Goal: Information Seeking & Learning: Learn about a topic

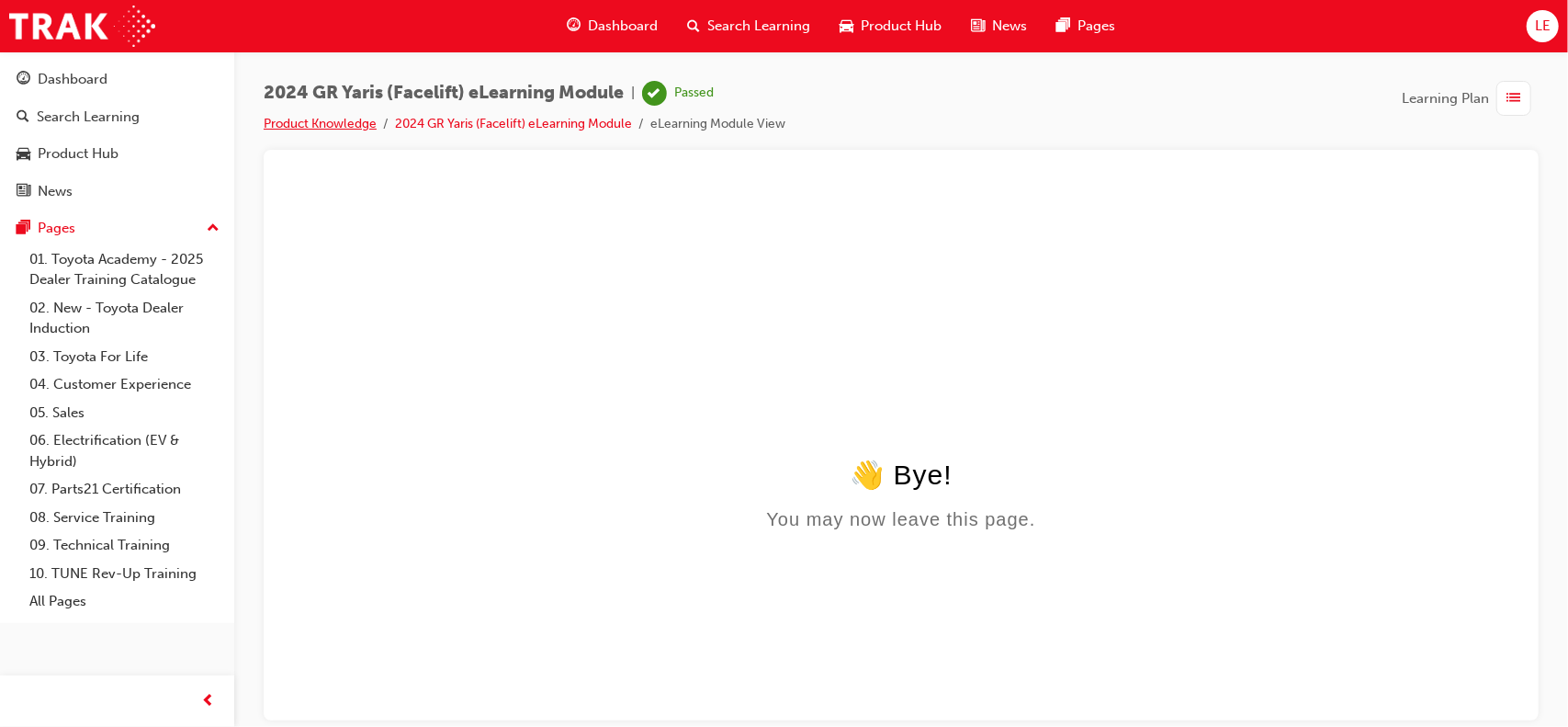
click at [301, 126] on link "Product Knowledge" at bounding box center [320, 124] width 113 height 16
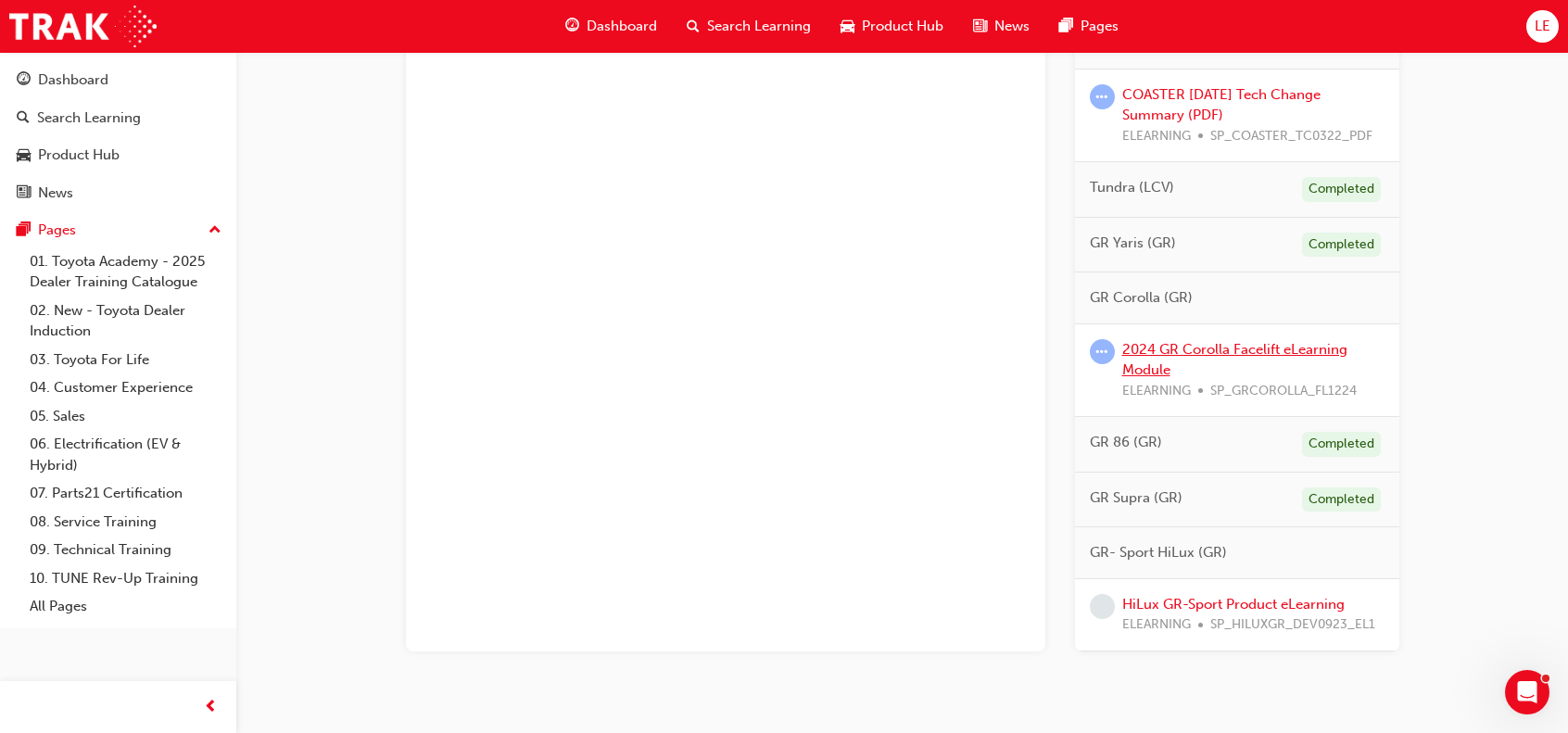
scroll to position [1156, 0]
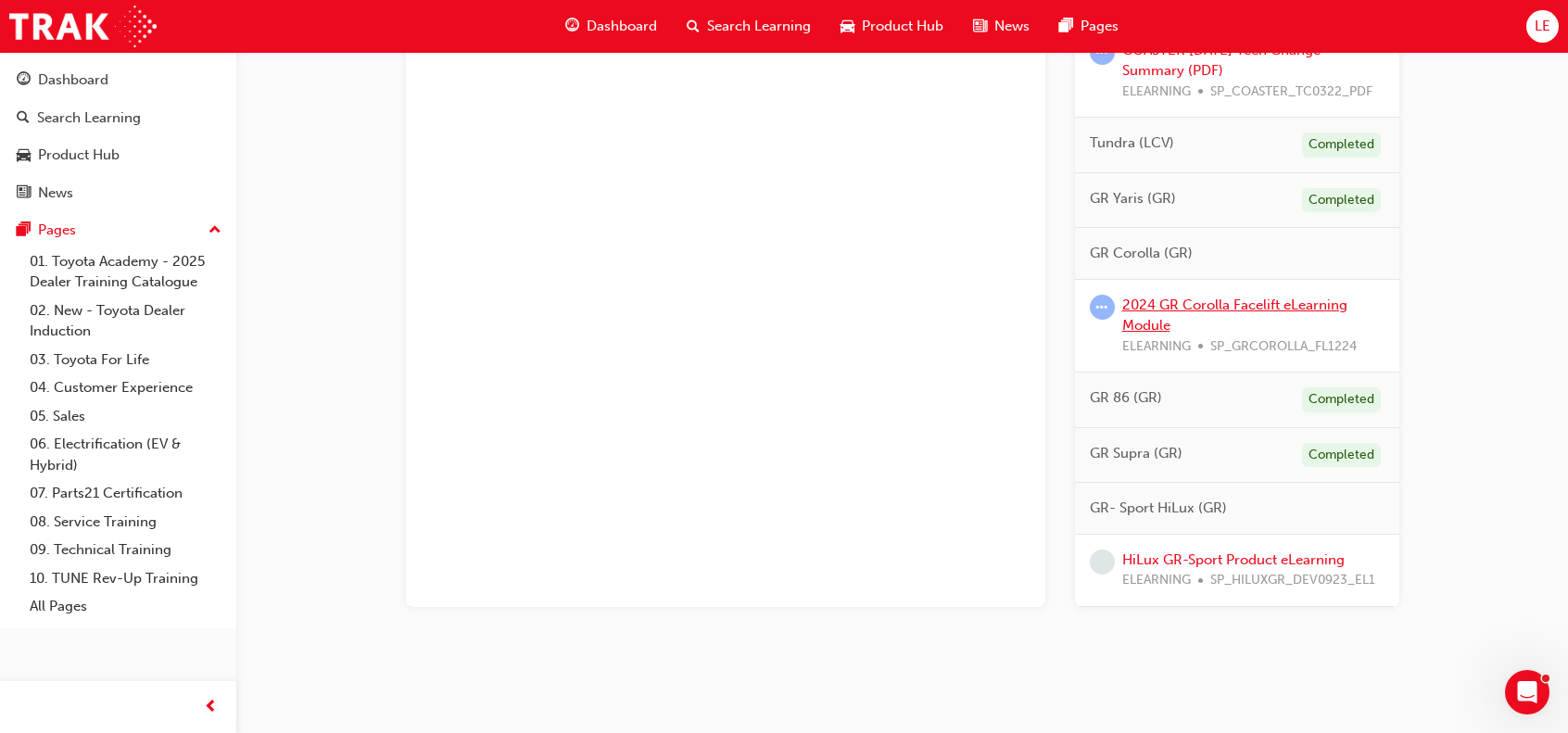
click at [1190, 297] on link "2024 GR Corolla Facelift eLearning Module" at bounding box center [1235, 316] width 226 height 38
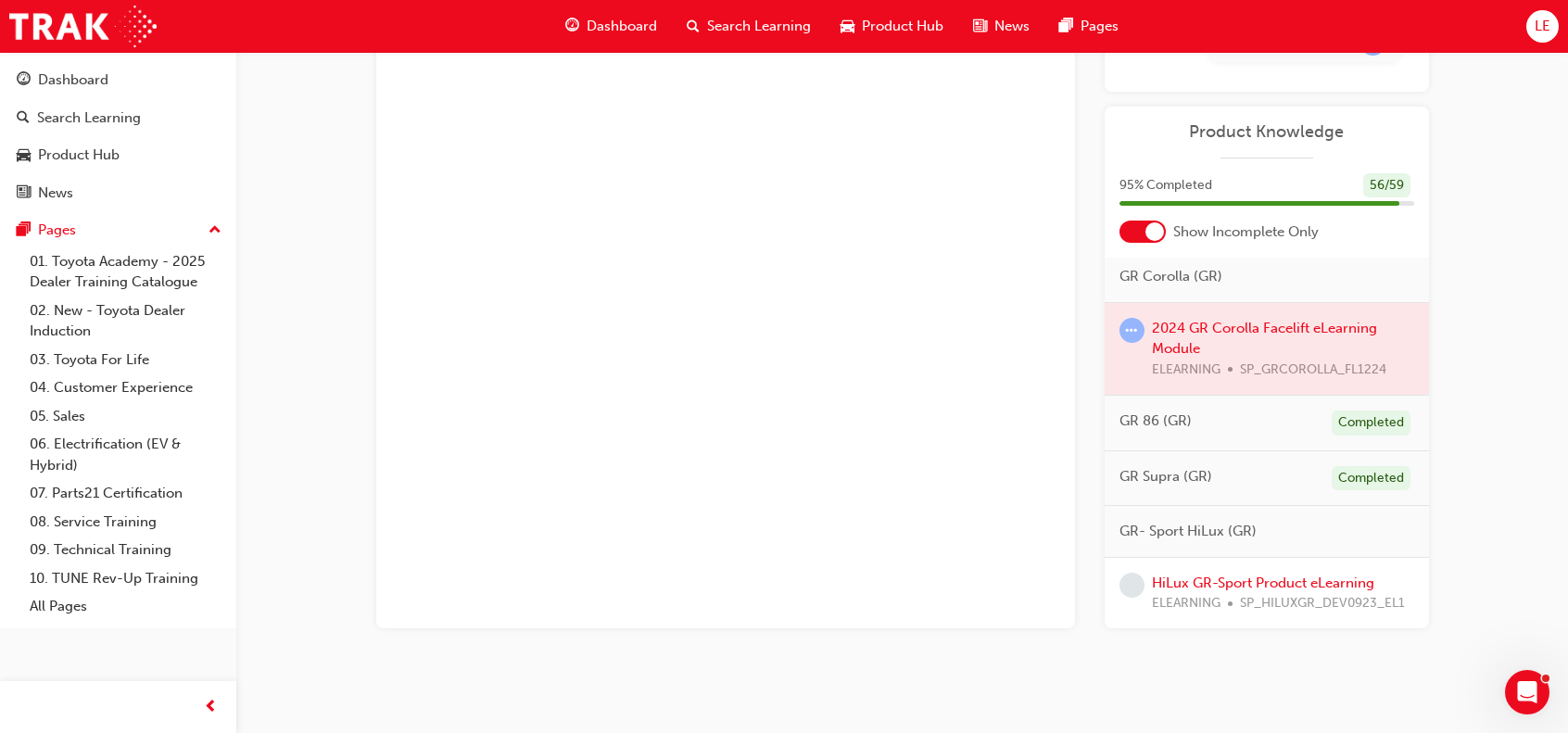
scroll to position [1153, 0]
click at [1174, 318] on div at bounding box center [1266, 347] width 324 height 93
click at [1213, 338] on div at bounding box center [1266, 347] width 324 height 93
click at [1254, 577] on link "HiLux GR-Sport Product eLearning" at bounding box center [1262, 581] width 223 height 17
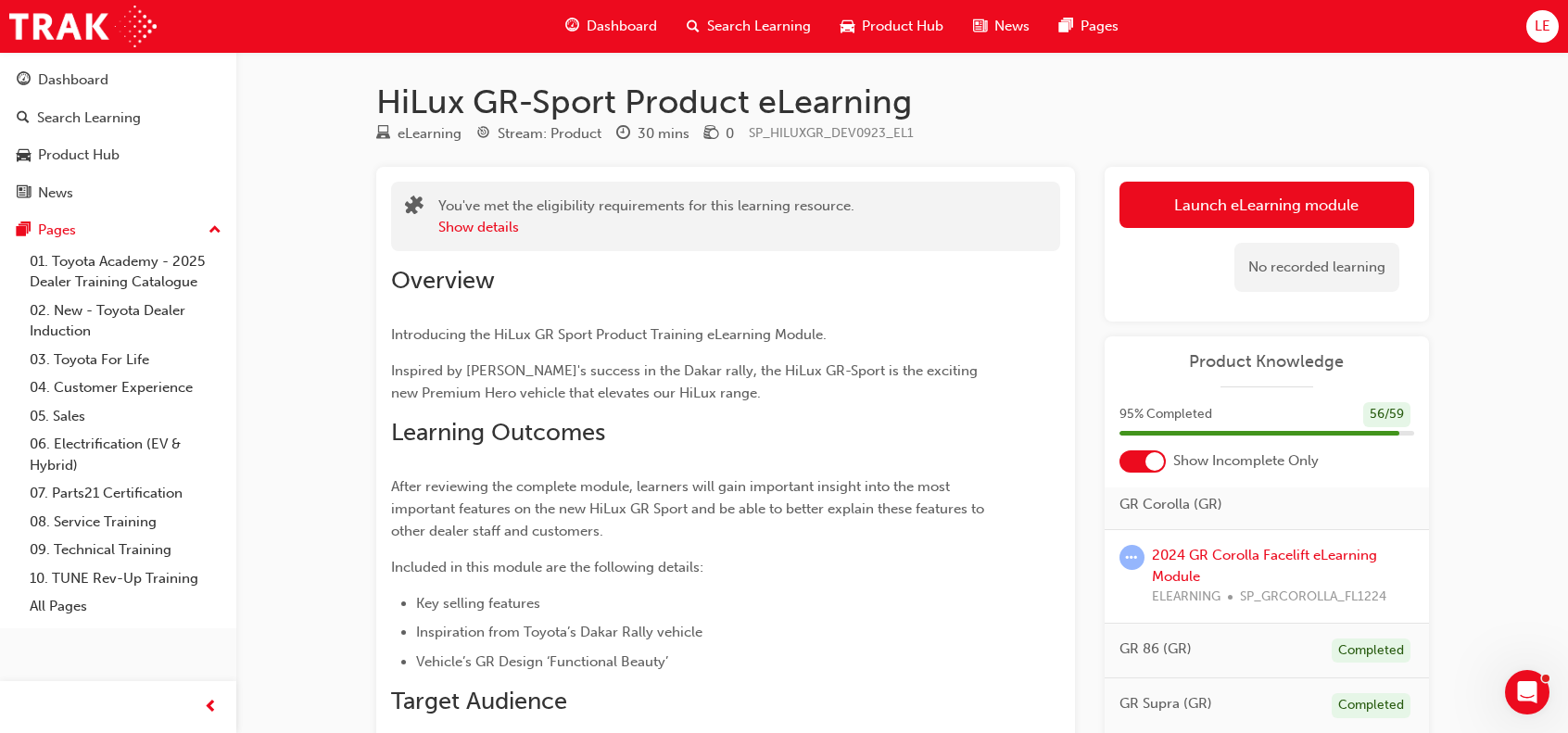
click at [1293, 237] on div "No recorded learning" at bounding box center [1266, 267] width 295 height 79
click at [1299, 214] on link "Launch eLearning module" at bounding box center [1266, 205] width 295 height 46
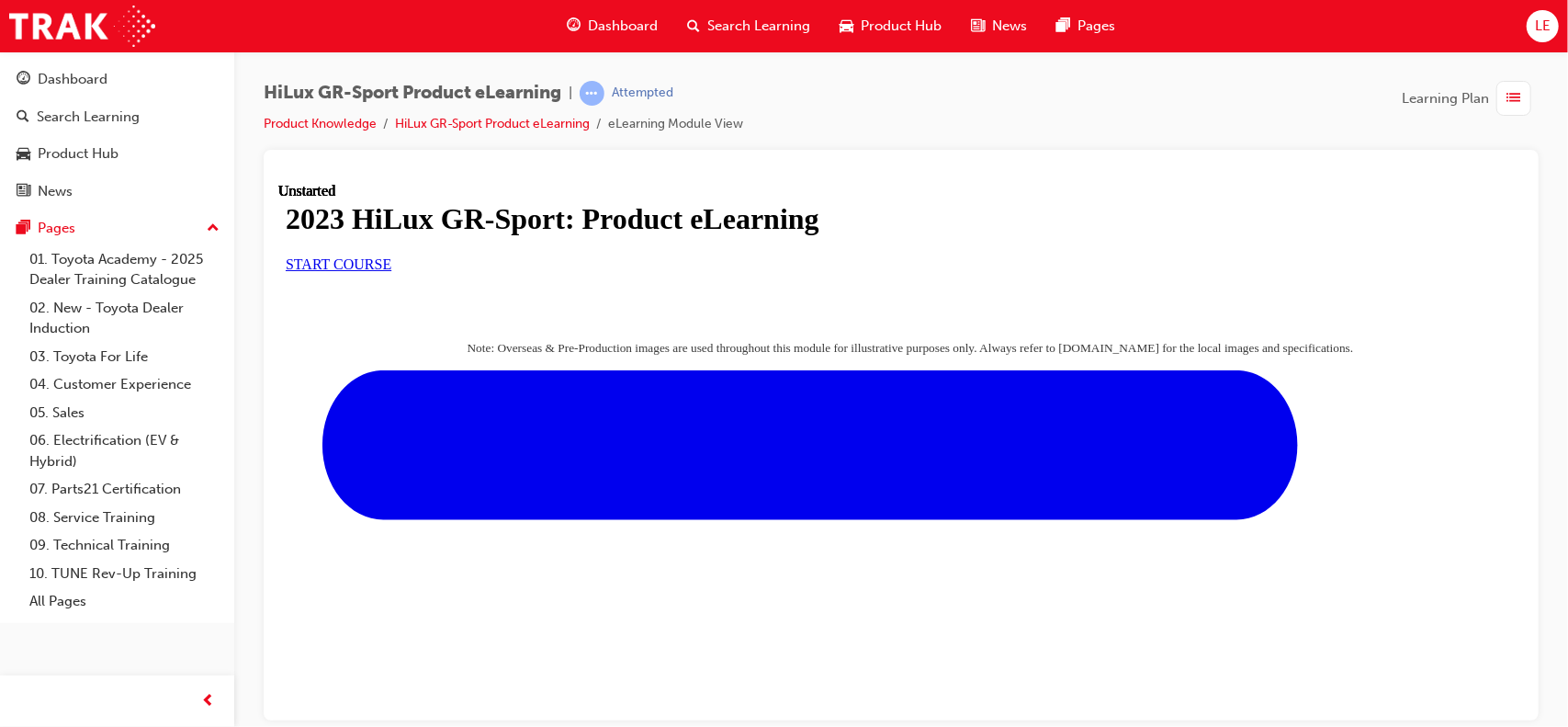
click at [390, 271] on link "START COURSE" at bounding box center [337, 263] width 106 height 16
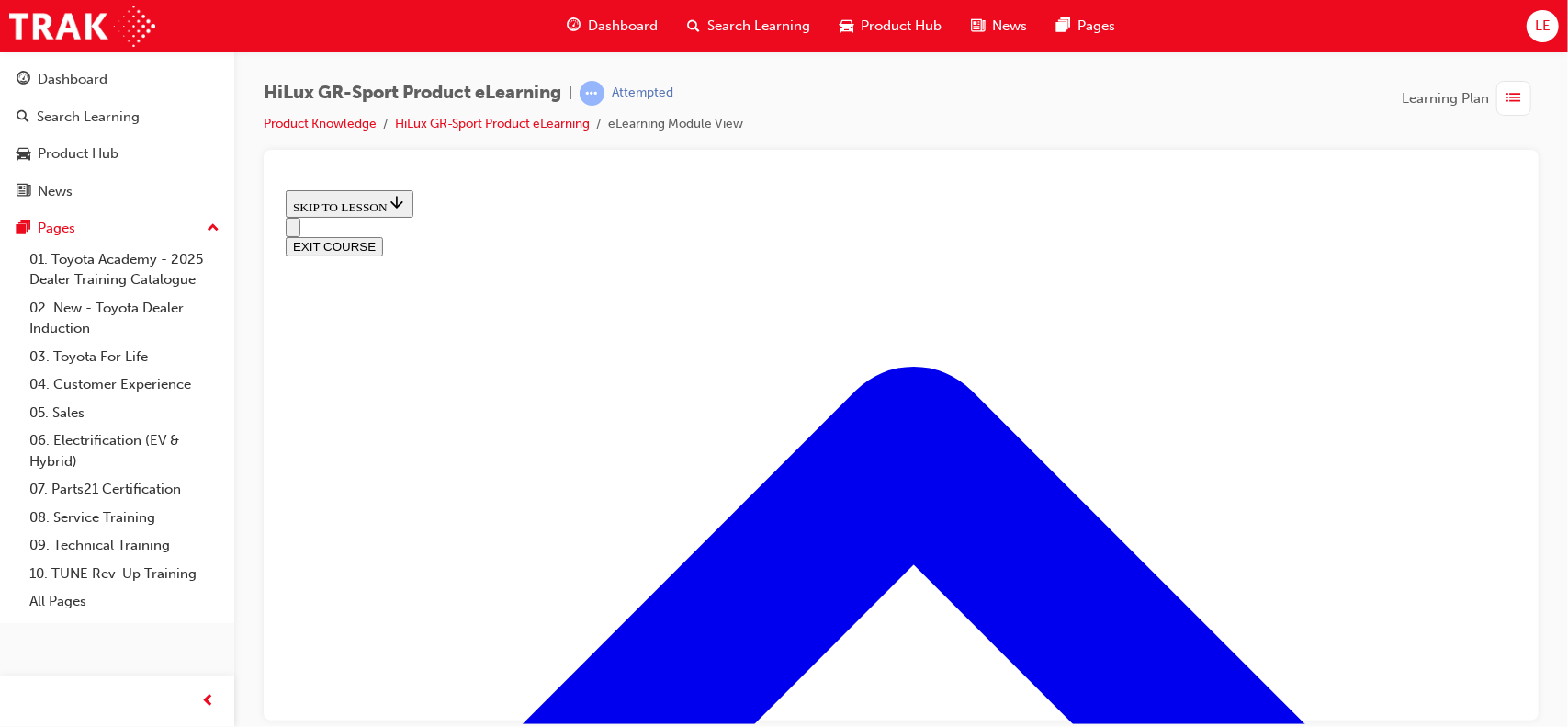
scroll to position [976, 0]
drag, startPoint x: 971, startPoint y: 380, endPoint x: 986, endPoint y: 376, distance: 15.5
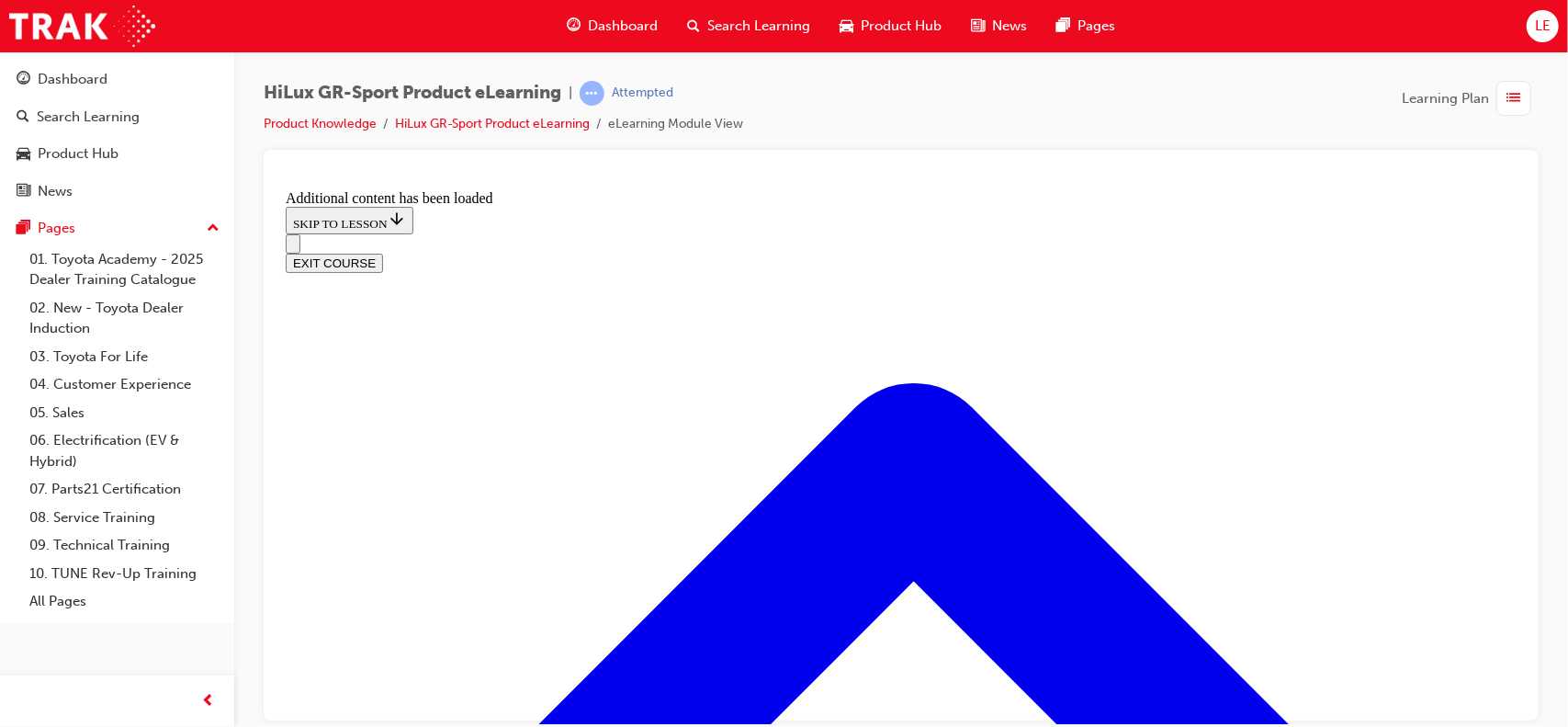
scroll to position [1738, 0]
drag, startPoint x: 739, startPoint y: 494, endPoint x: 798, endPoint y: 576, distance: 101.0
drag, startPoint x: 785, startPoint y: 480, endPoint x: 833, endPoint y: 476, distance: 48.2
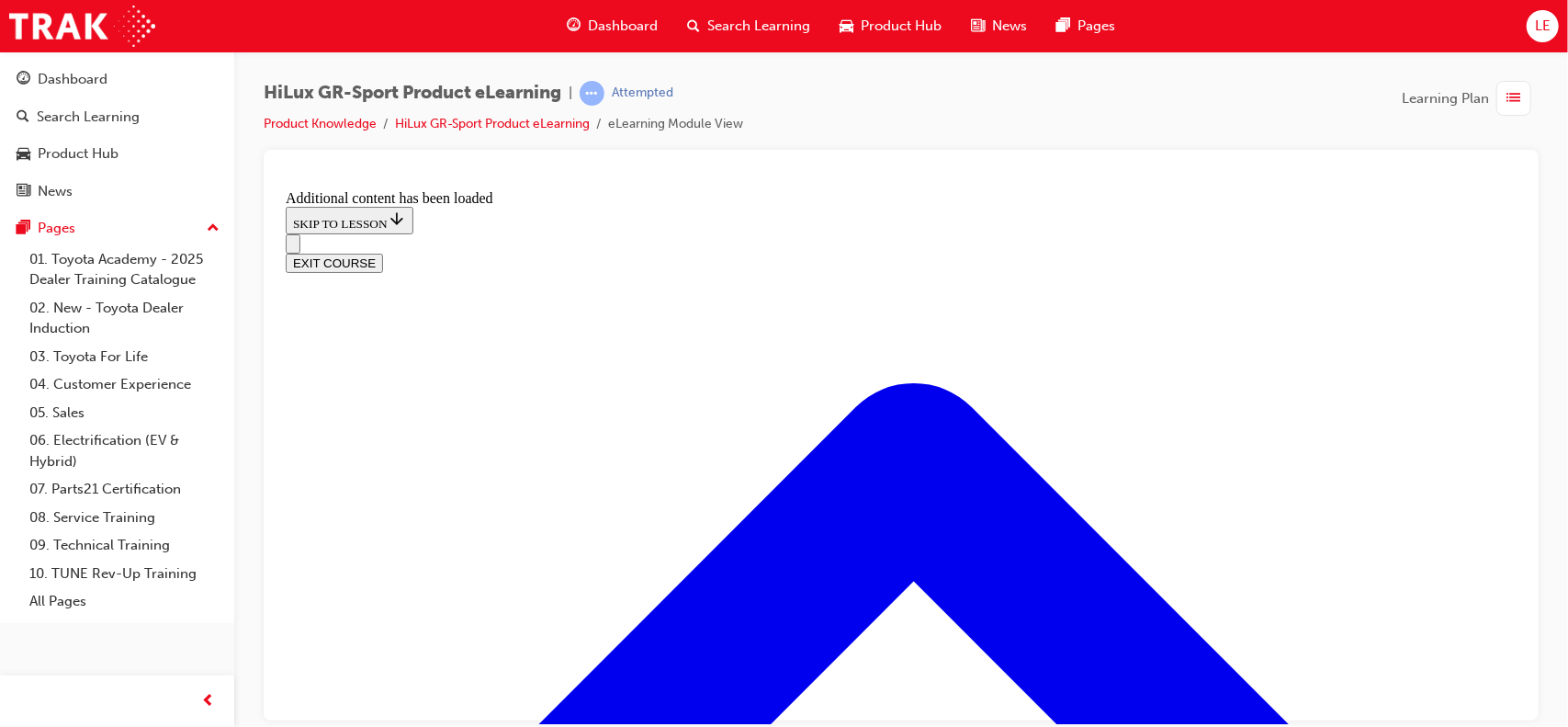
scroll to position [1843, 0]
drag, startPoint x: 791, startPoint y: 680, endPoint x: 805, endPoint y: 560, distance: 120.8
drag, startPoint x: 795, startPoint y: 569, endPoint x: 847, endPoint y: 572, distance: 52.1
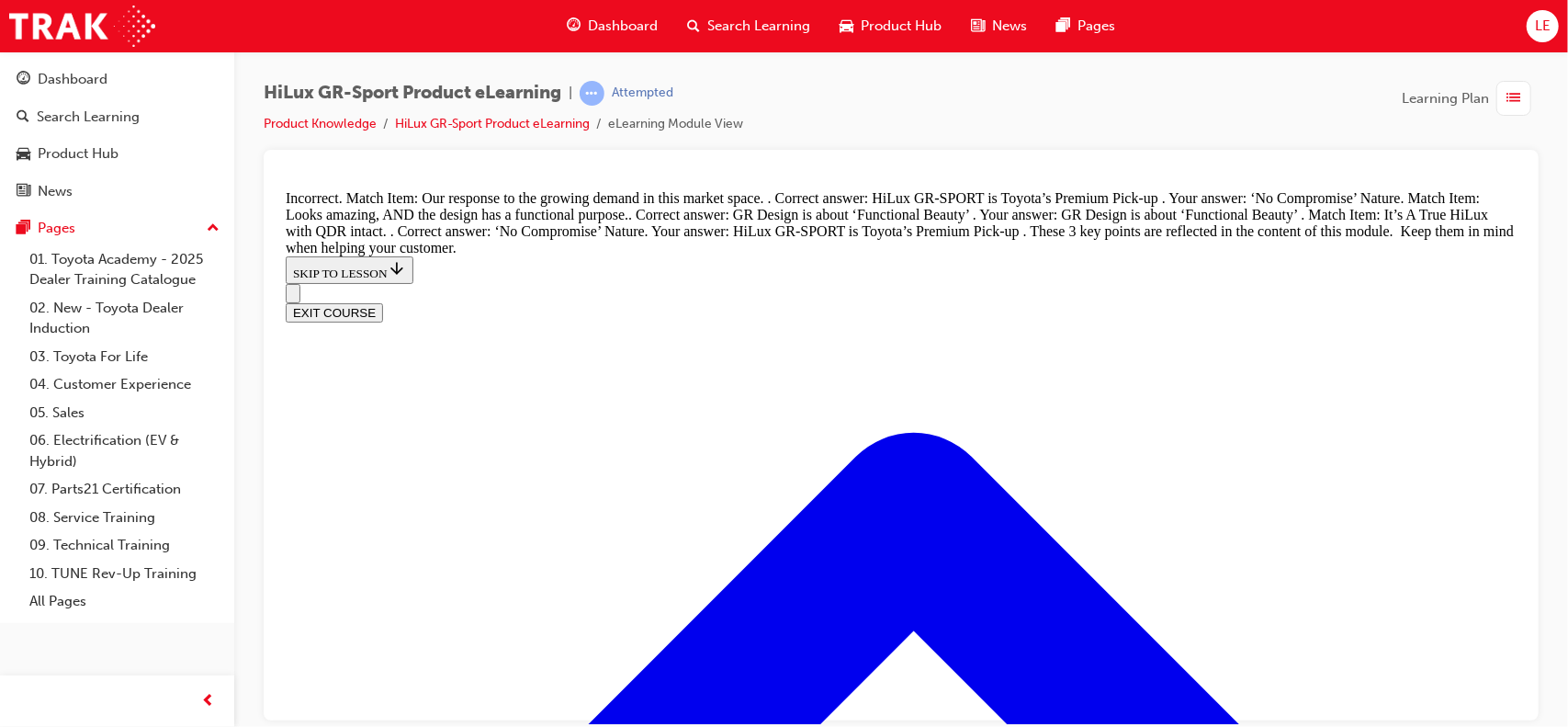
scroll to position [2332, 0]
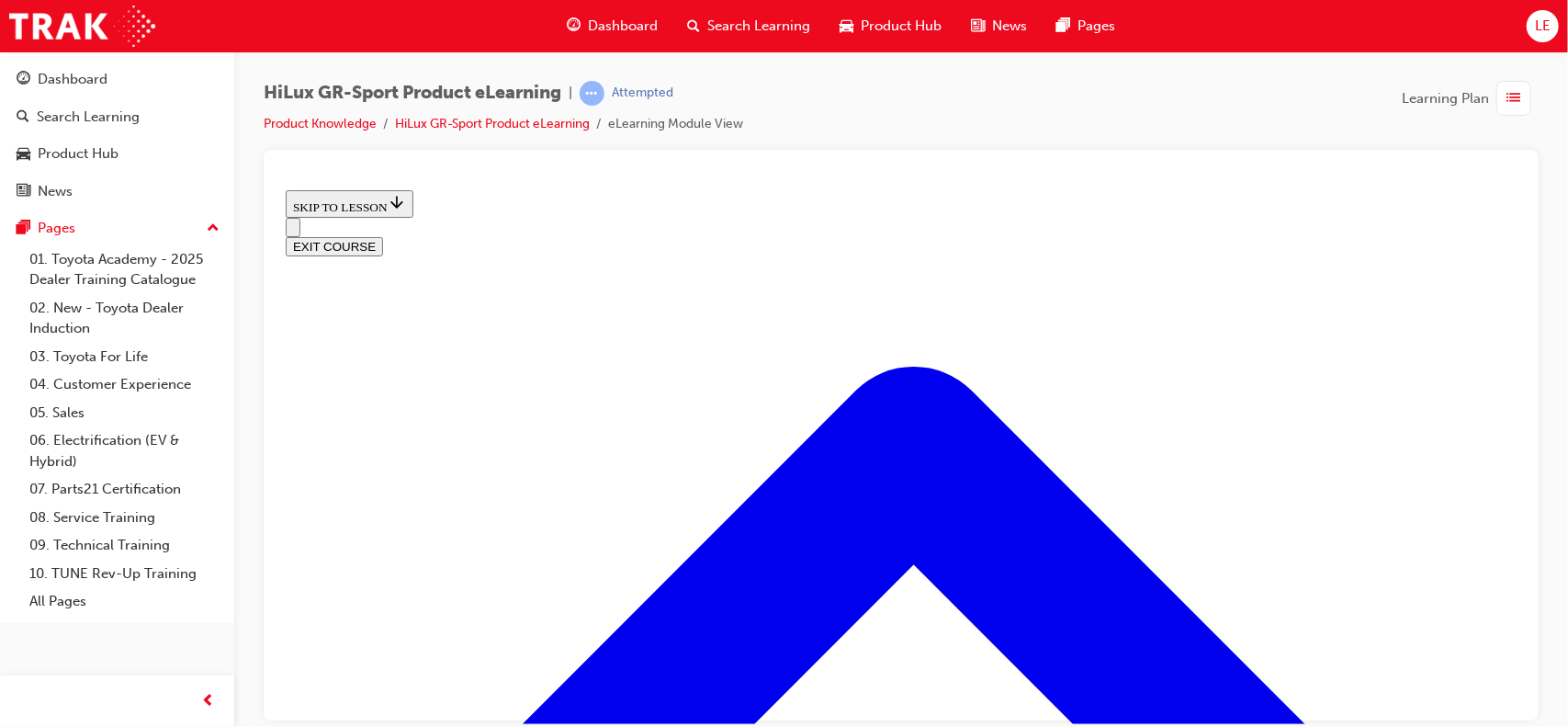
scroll to position [776, 0]
drag, startPoint x: 1292, startPoint y: 515, endPoint x: 1420, endPoint y: 476, distance: 133.8
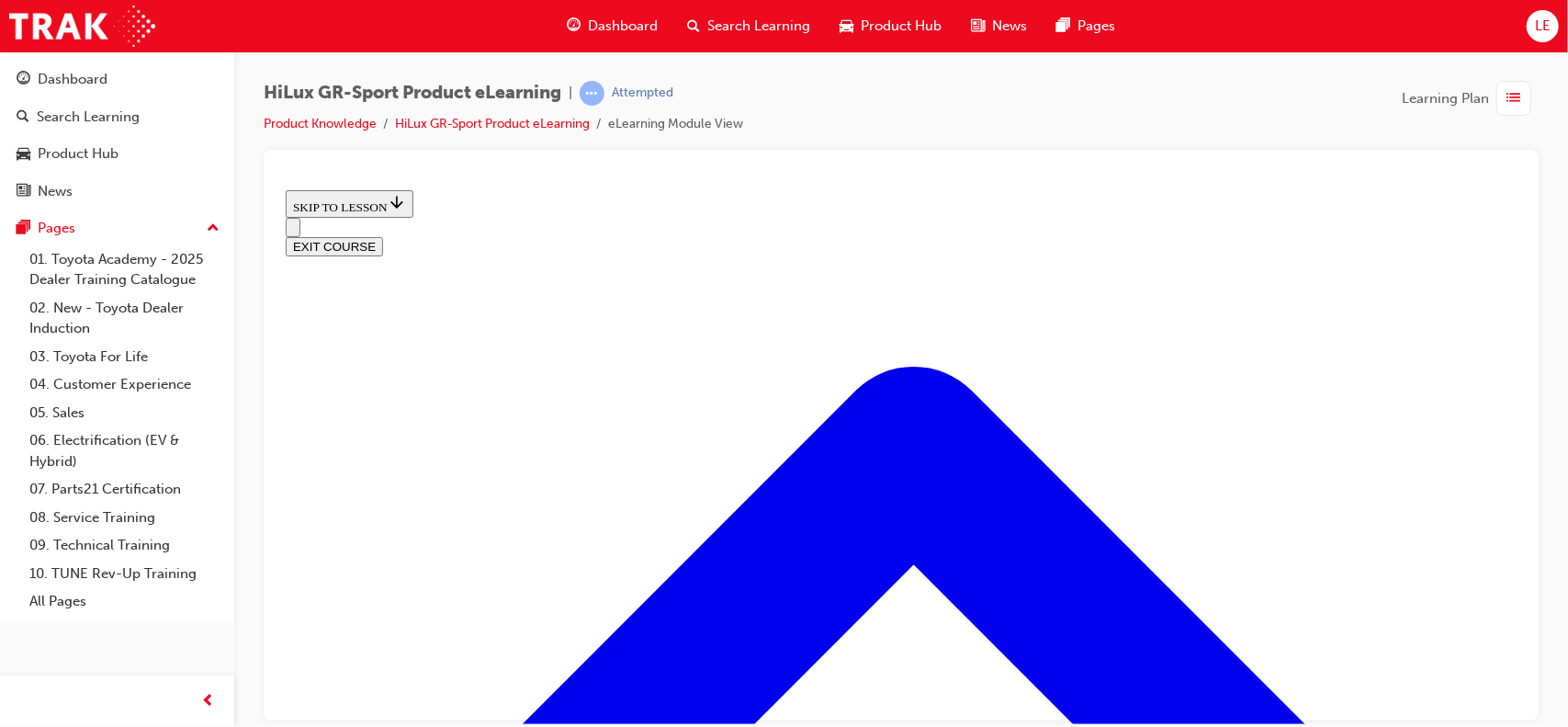
scroll to position [475, 0]
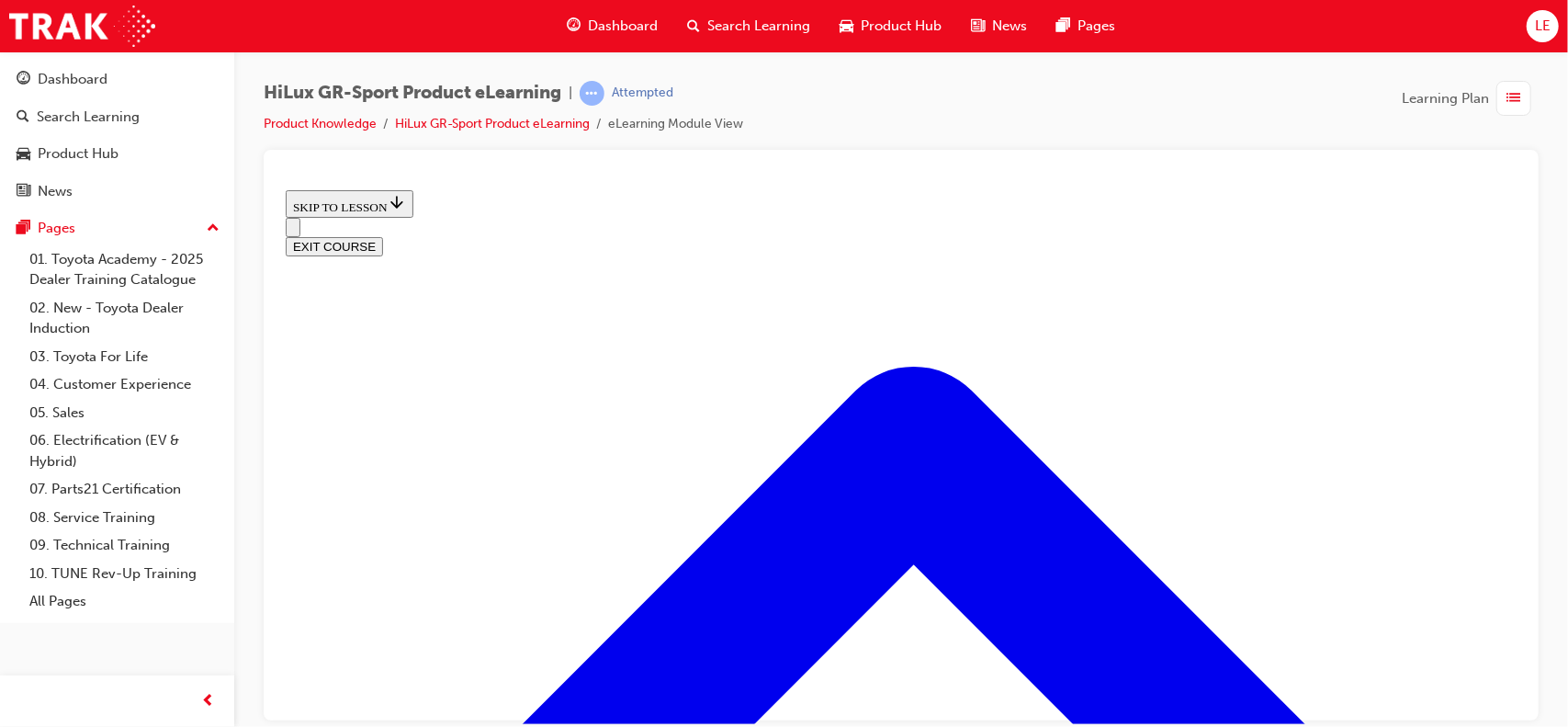
scroll to position [934, 0]
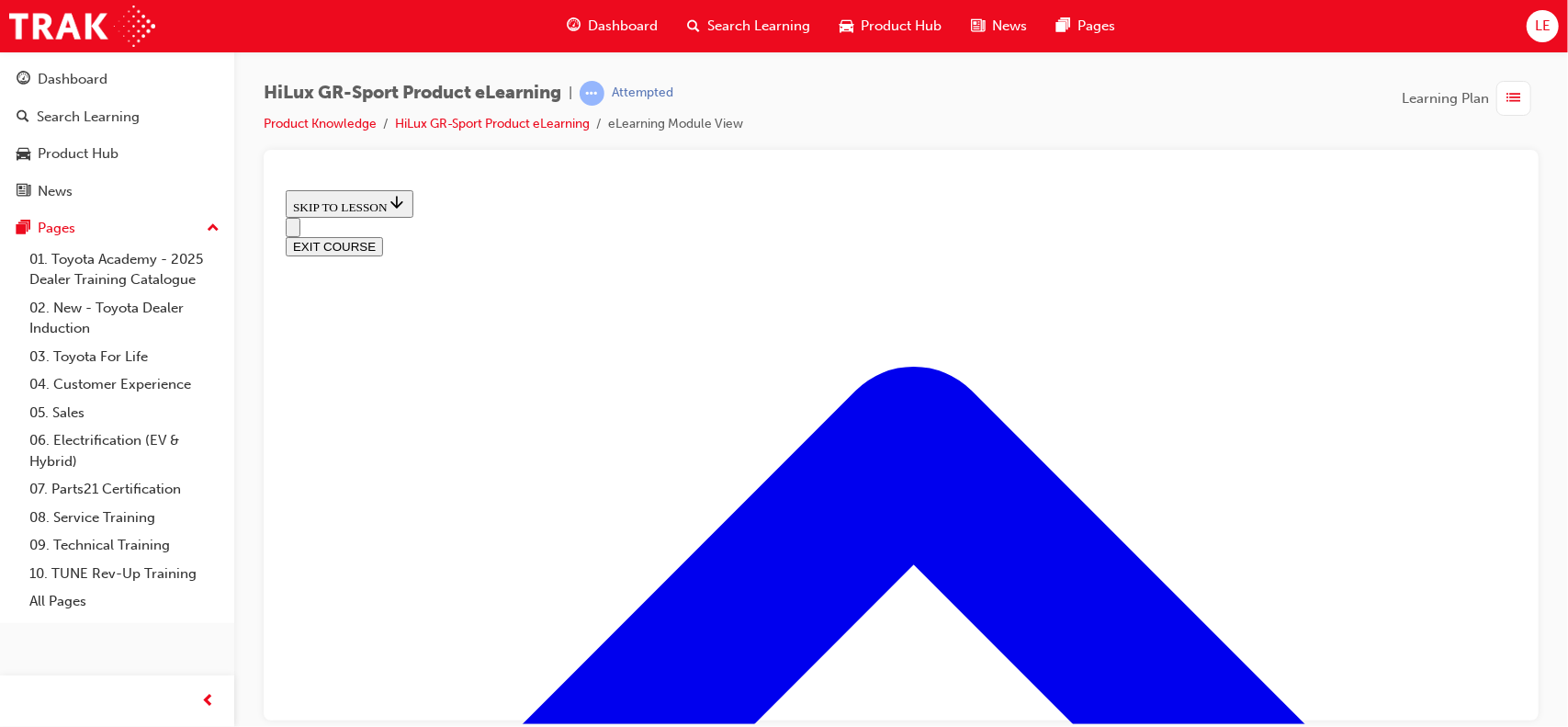
scroll to position [810, 0]
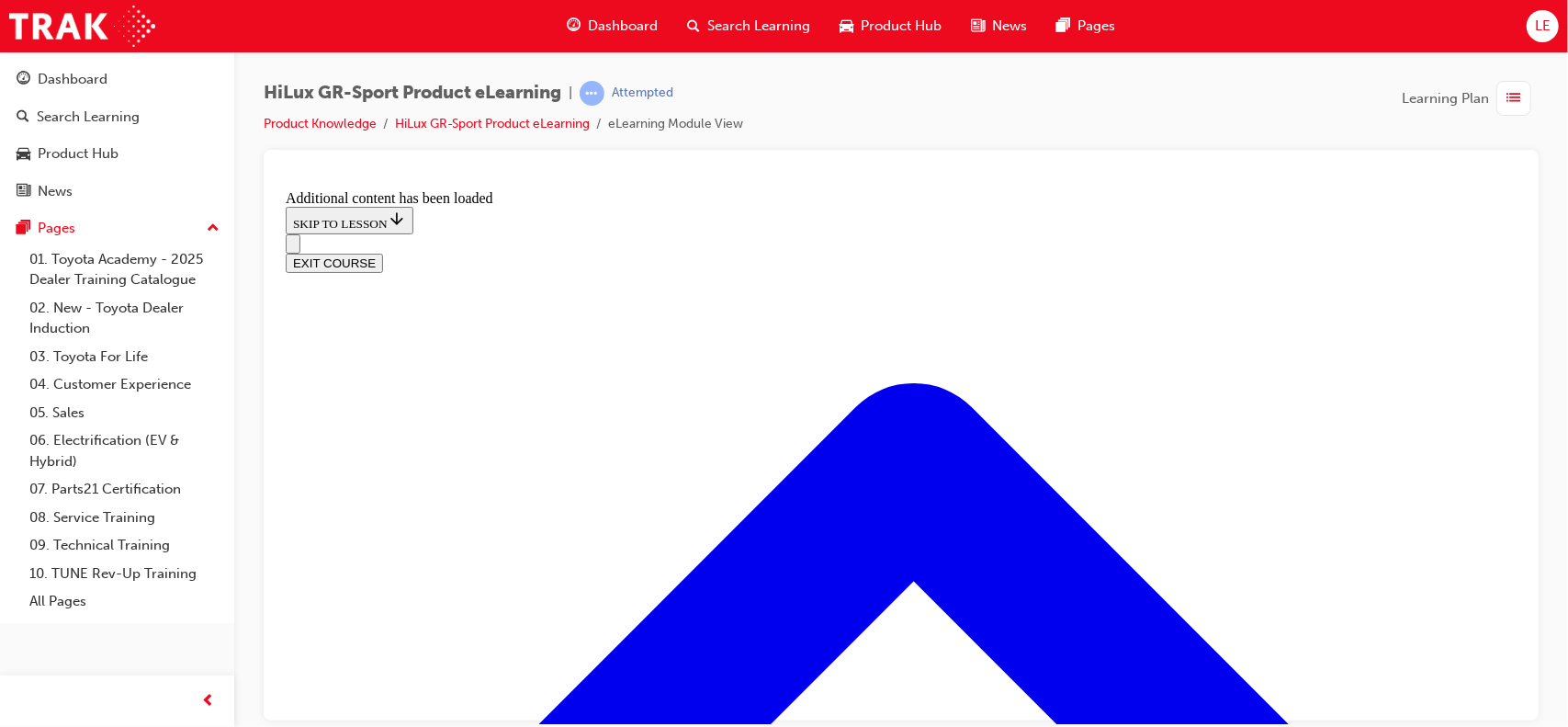
scroll to position [1500, 0]
radio input "true"
drag, startPoint x: 884, startPoint y: 581, endPoint x: 889, endPoint y: 606, distance: 25.5
